Goal: Task Accomplishment & Management: Use online tool/utility

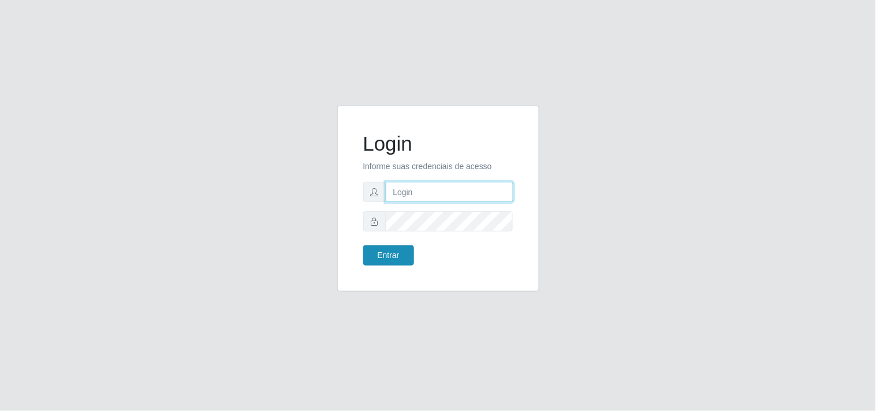
type input "[EMAIL_ADDRESS][DOMAIN_NAME]"
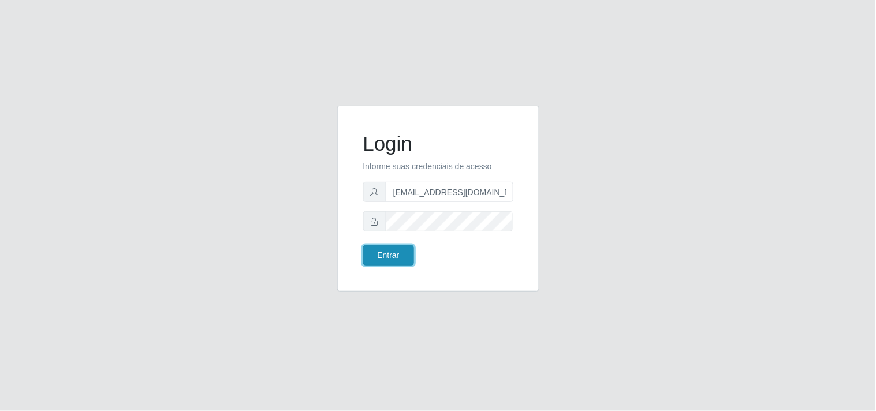
click at [383, 257] on button "Entrar" at bounding box center [388, 255] width 51 height 20
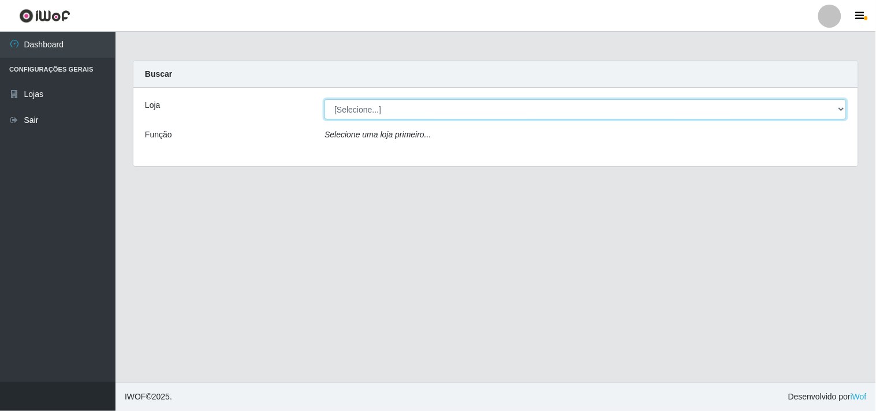
click at [834, 104] on select "[Selecione...] Hiper Queiroz - [GEOGRAPHIC_DATA]" at bounding box center [585, 109] width 522 height 20
select select "514"
click at [324, 99] on select "[Selecione...] Hiper Queiroz - [GEOGRAPHIC_DATA]" at bounding box center [585, 109] width 522 height 20
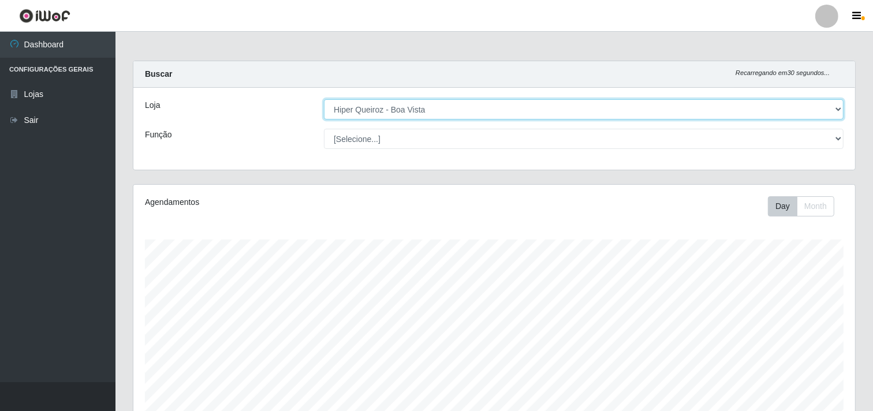
scroll to position [239, 722]
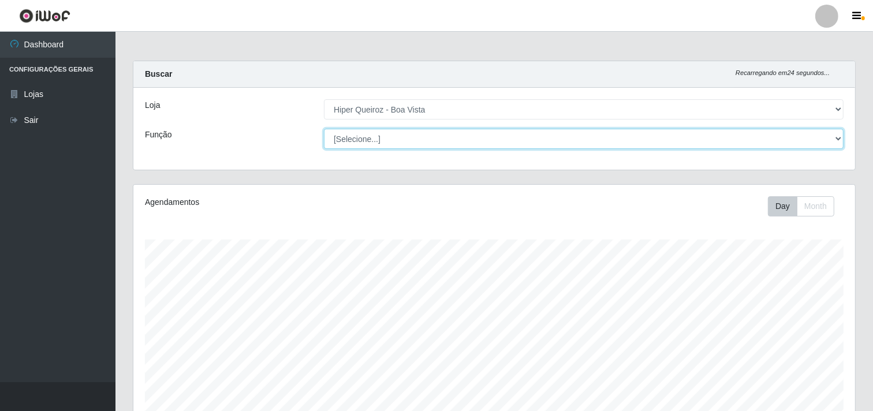
click at [843, 136] on select "[Selecione...] Embalador Embalador + Embalador ++ Operador de Caixa Operador de…" at bounding box center [584, 139] width 520 height 20
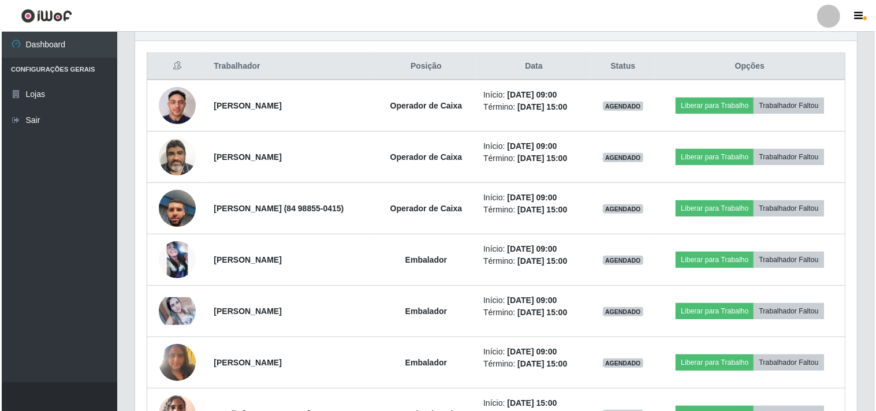
scroll to position [449, 0]
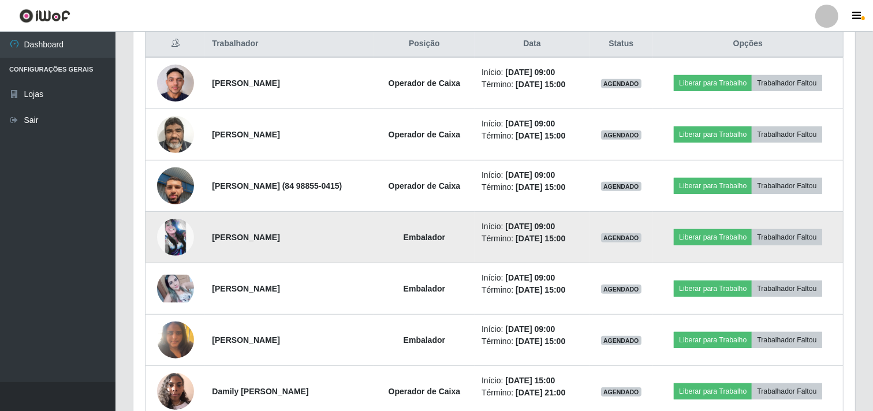
click at [165, 234] on img at bounding box center [175, 237] width 37 height 37
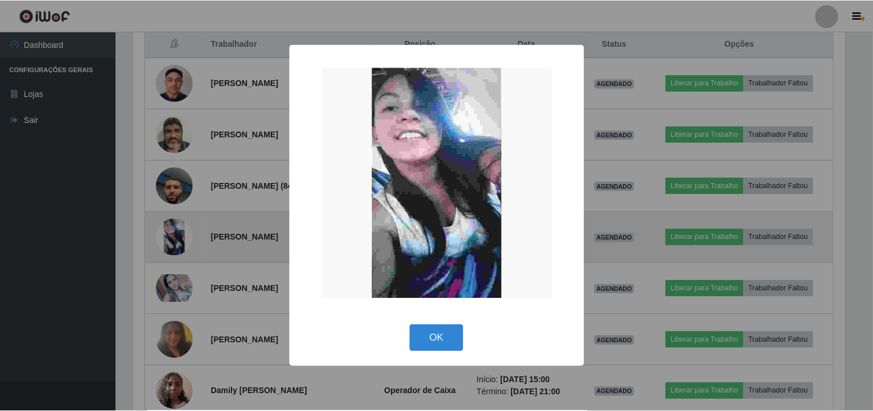
scroll to position [239, 714]
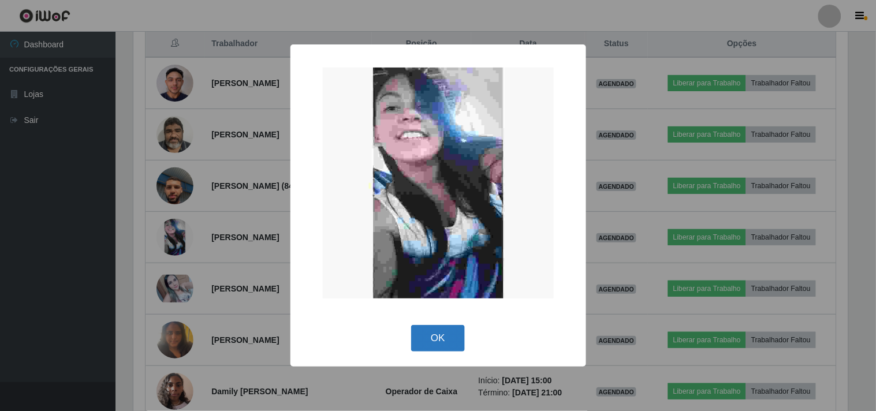
click at [435, 343] on button "OK" at bounding box center [438, 338] width 54 height 27
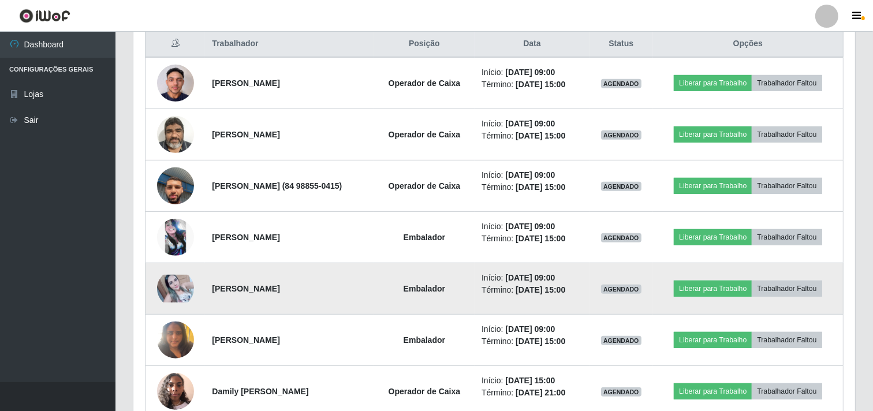
scroll to position [239, 722]
click at [183, 287] on img at bounding box center [175, 289] width 37 height 28
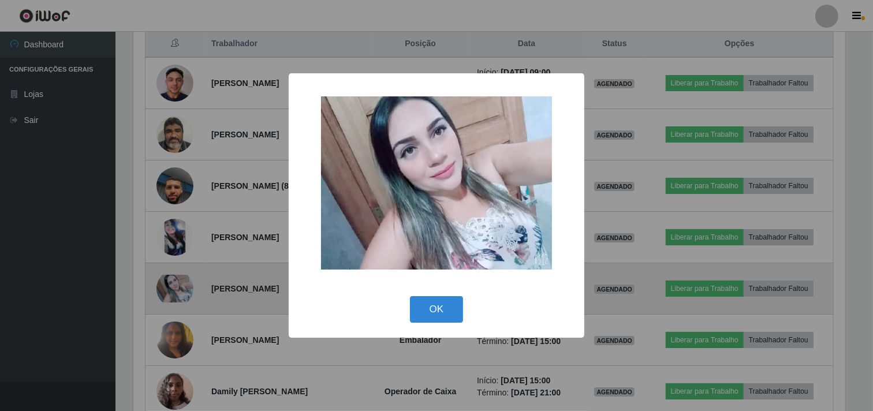
scroll to position [239, 714]
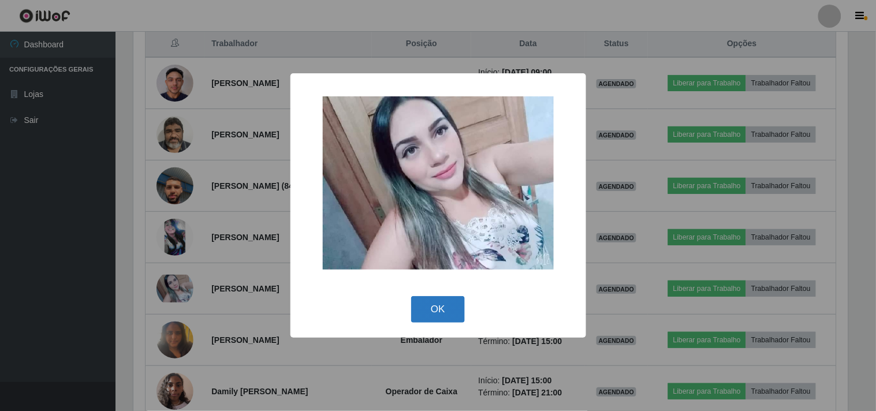
drag, startPoint x: 445, startPoint y: 299, endPoint x: 440, endPoint y: 303, distance: 6.6
click at [443, 301] on button "OK" at bounding box center [438, 309] width 54 height 27
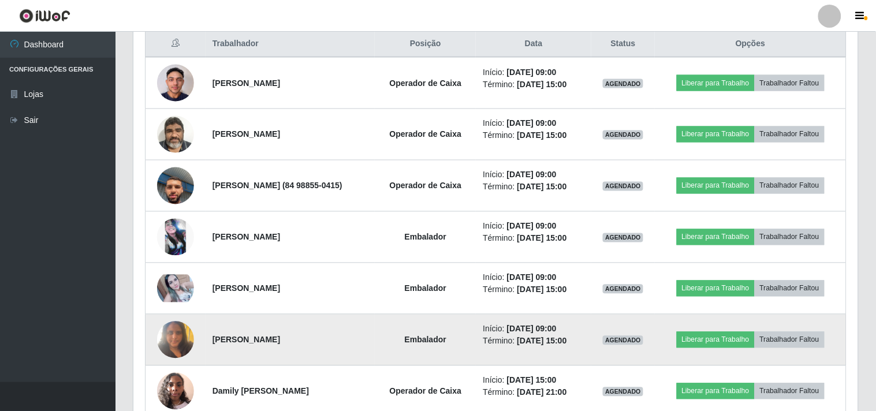
scroll to position [239, 722]
click at [173, 339] on img at bounding box center [175, 339] width 37 height 49
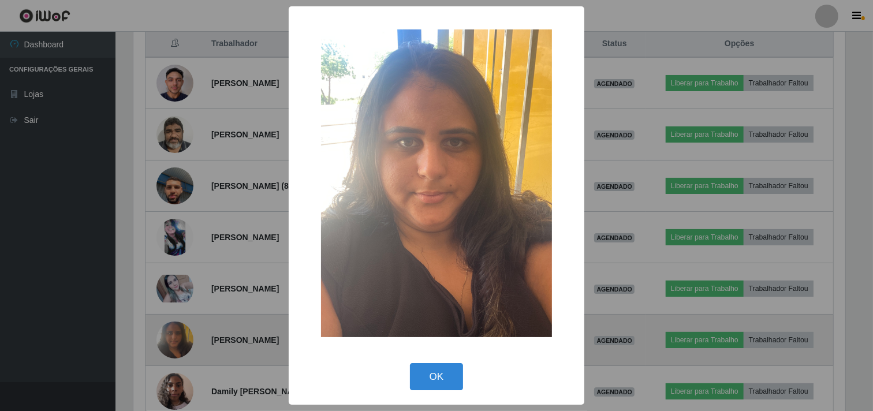
scroll to position [239, 714]
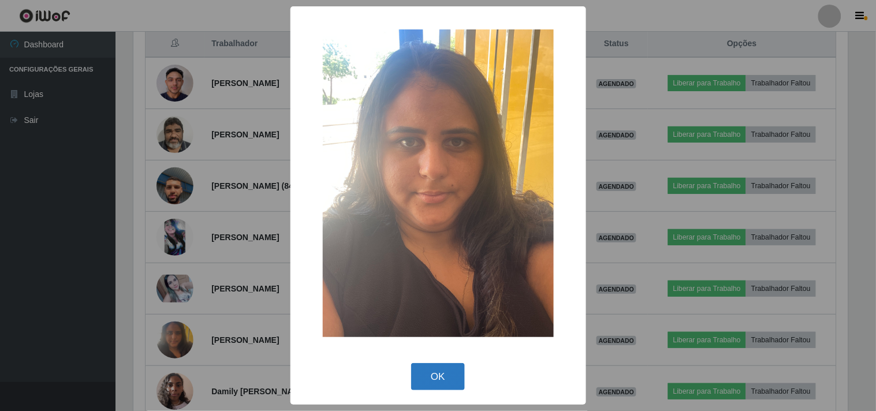
click at [433, 374] on button "OK" at bounding box center [438, 376] width 54 height 27
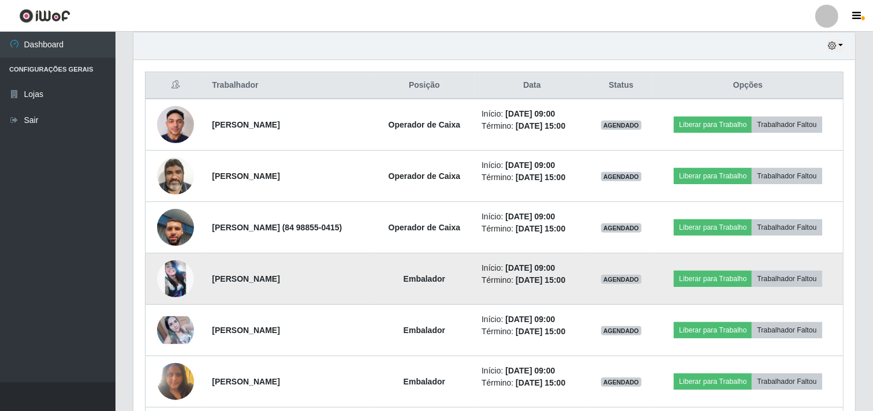
scroll to position [384, 0]
